Goal: Information Seeking & Learning: Learn about a topic

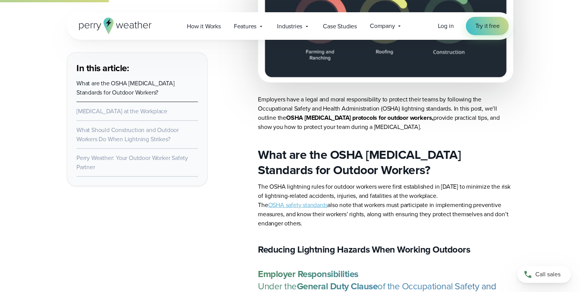
scroll to position [681, 0]
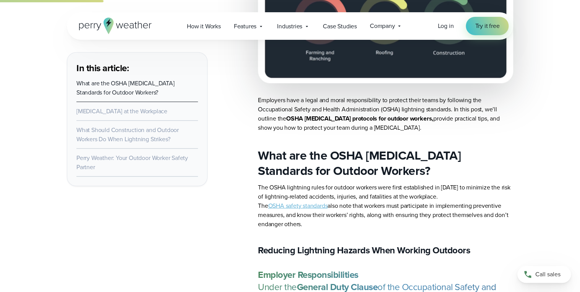
click at [305, 207] on link "OSHA safety standards" at bounding box center [298, 205] width 60 height 9
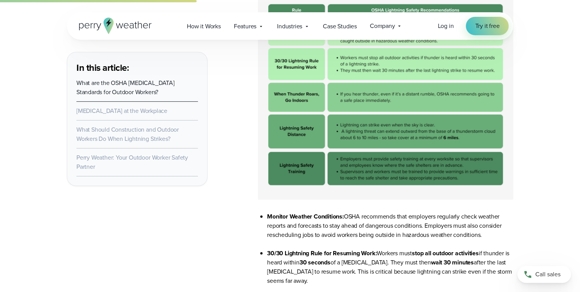
scroll to position [1170, 0]
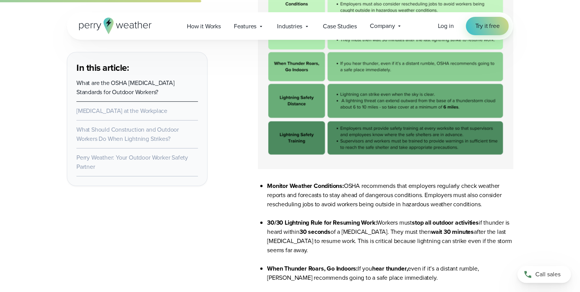
drag, startPoint x: 250, startPoint y: 196, endPoint x: 251, endPoint y: 200, distance: 3.9
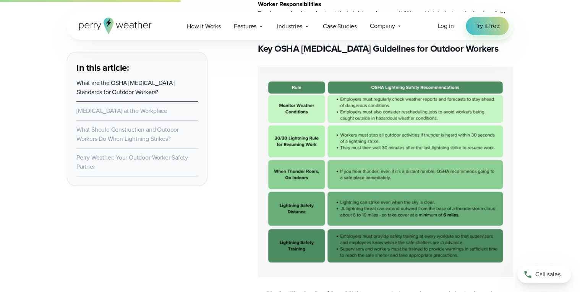
scroll to position [1048, 0]
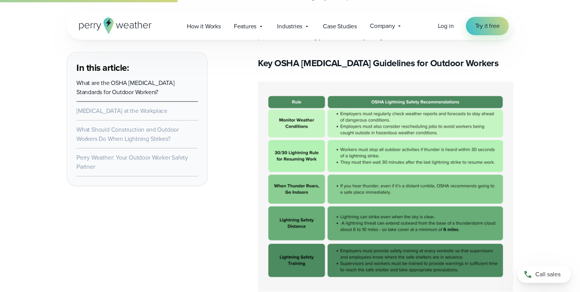
click at [294, 278] on img at bounding box center [385, 186] width 255 height 210
